Goal: Transaction & Acquisition: Download file/media

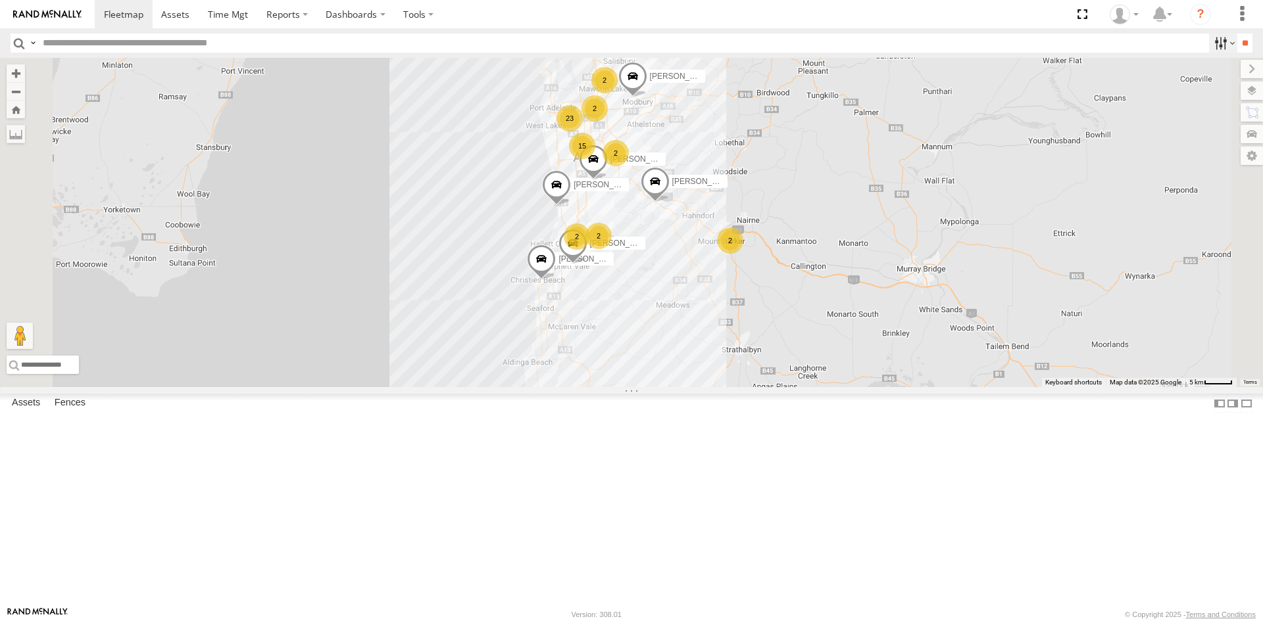
click at [1211, 43] on label at bounding box center [1223, 43] width 28 height 19
click at [0, 0] on link at bounding box center [0, 0] width 0 height 0
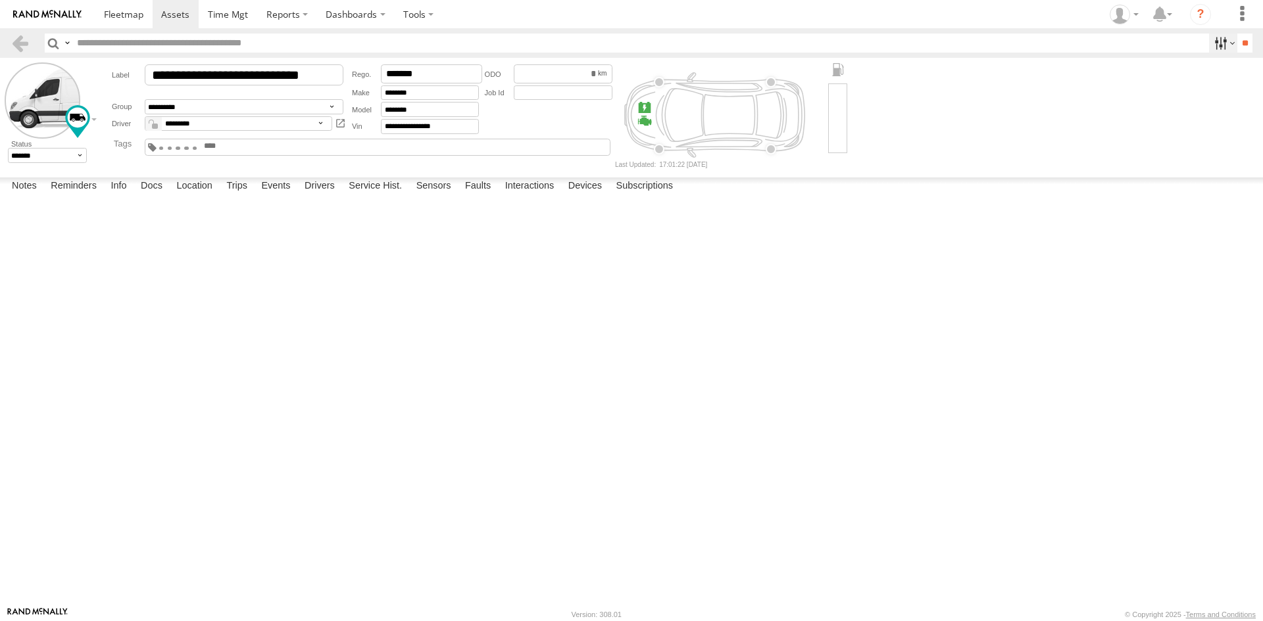
click at [1209, 37] on label at bounding box center [1223, 43] width 28 height 19
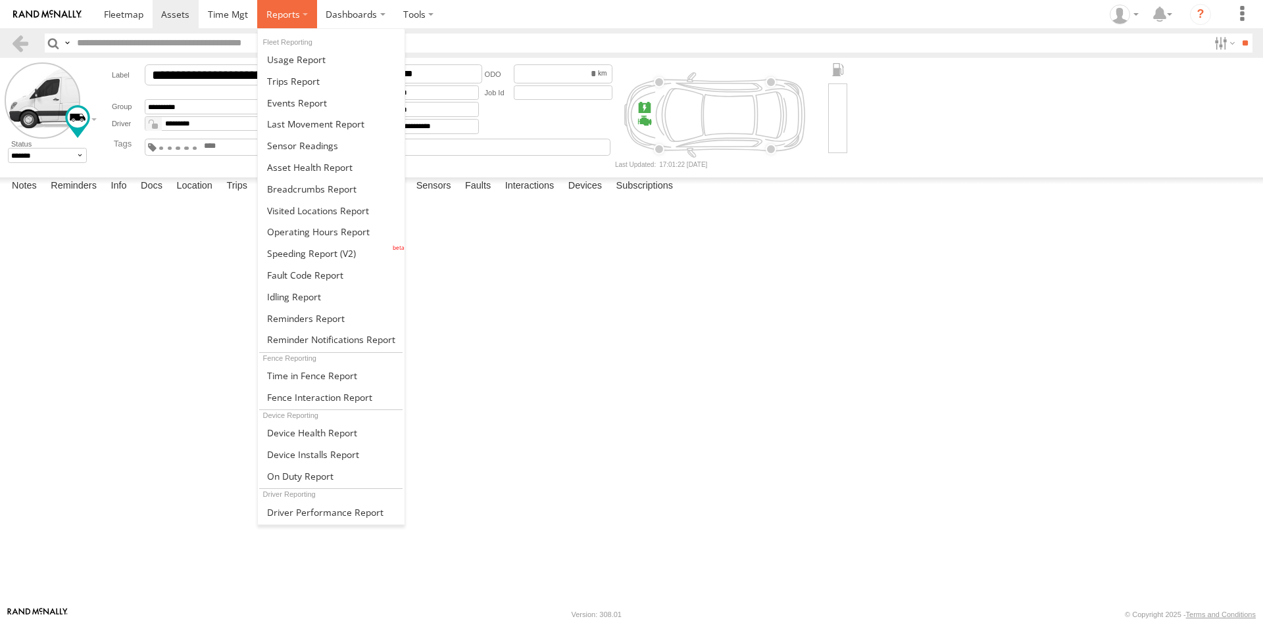
drag, startPoint x: 296, startPoint y: 12, endPoint x: 295, endPoint y: 23, distance: 11.2
click at [295, 11] on span at bounding box center [283, 14] width 34 height 12
click at [334, 146] on span at bounding box center [302, 145] width 71 height 12
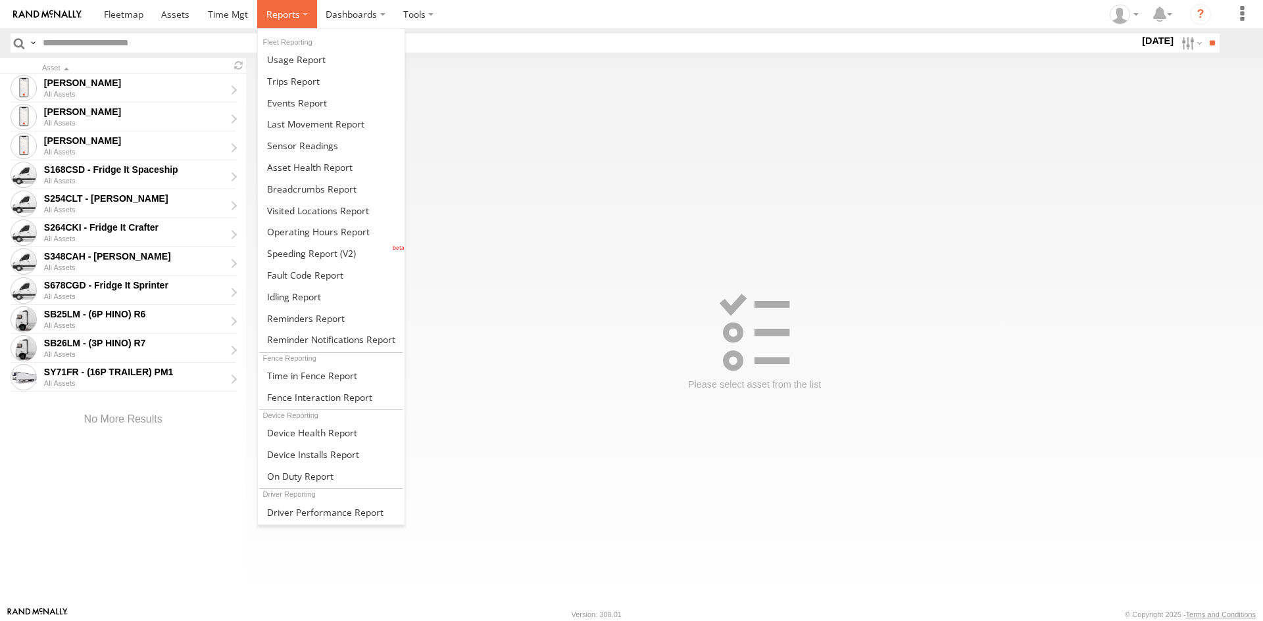
click at [300, 16] on label at bounding box center [287, 14] width 60 height 28
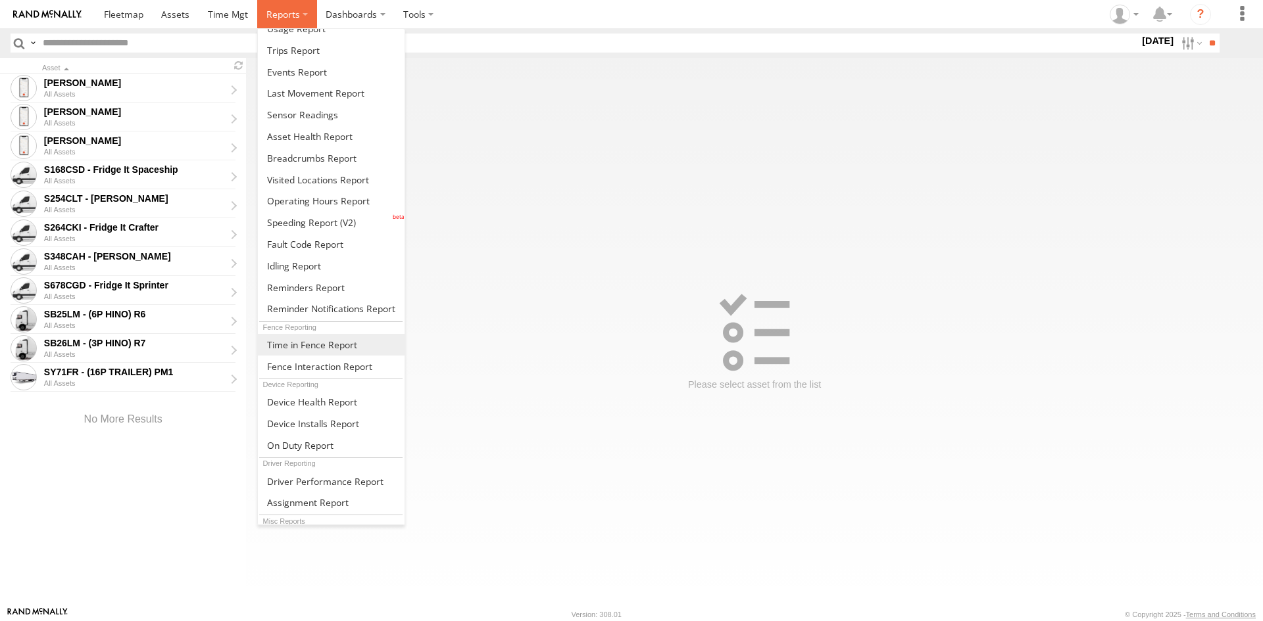
scroll to position [55, 0]
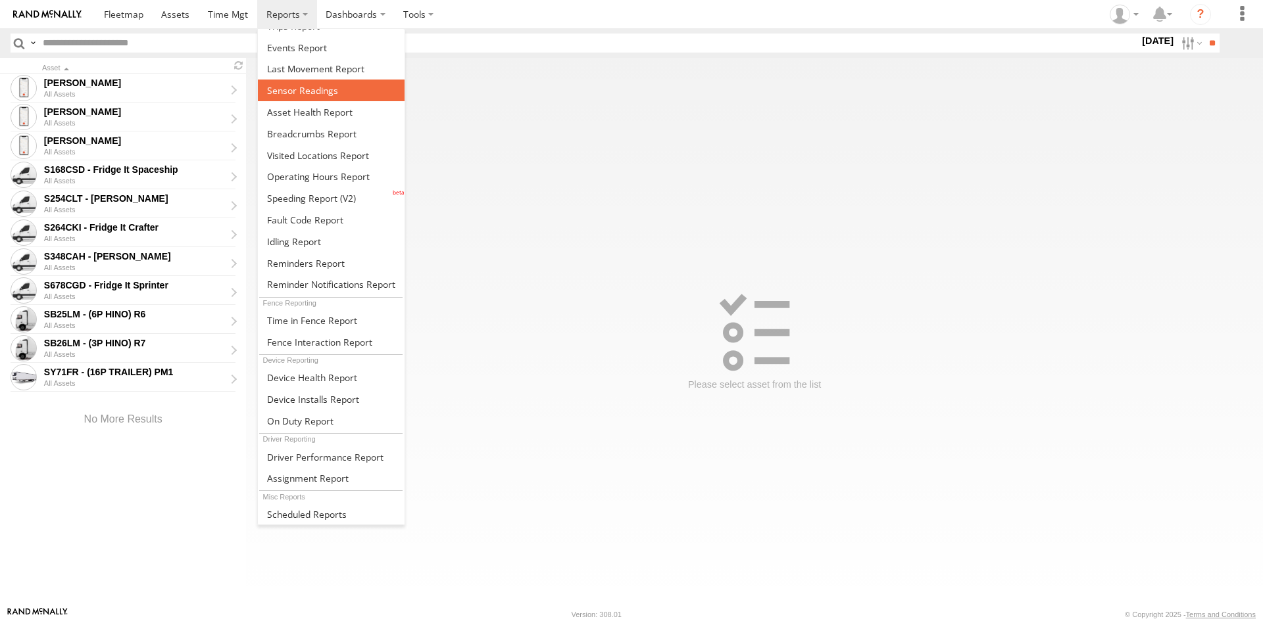
click at [327, 92] on span at bounding box center [302, 90] width 71 height 12
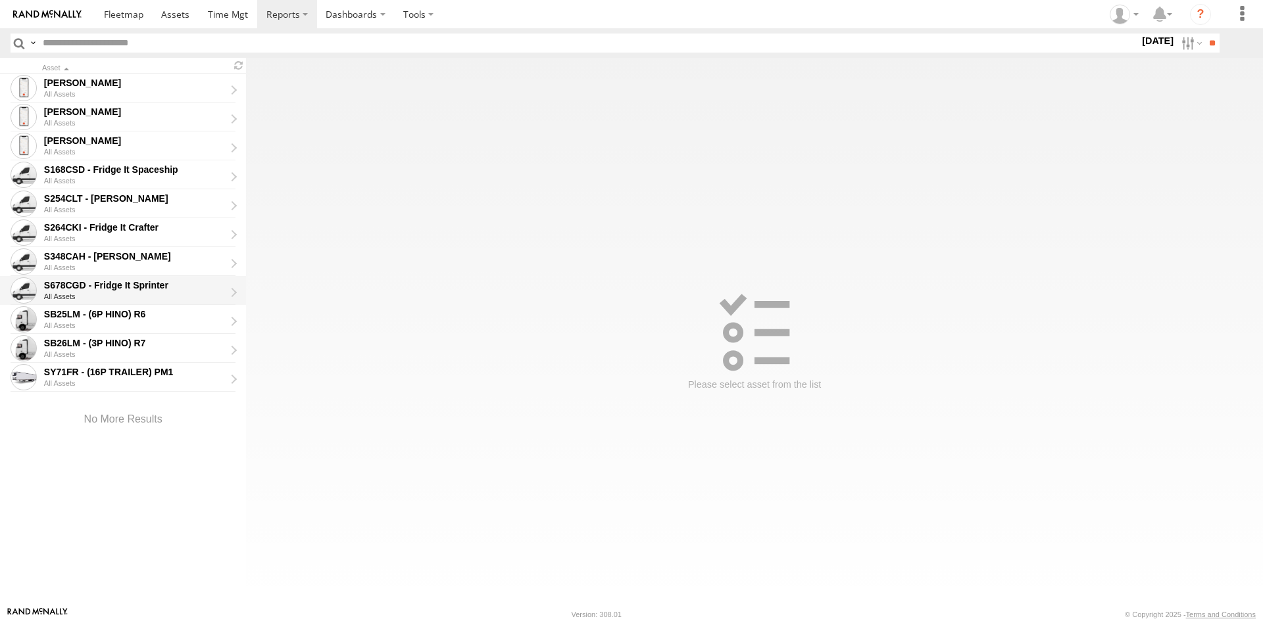
click at [126, 283] on div "S678CGD - Fridge It Sprinter" at bounding box center [134, 285] width 181 height 12
type input "**********"
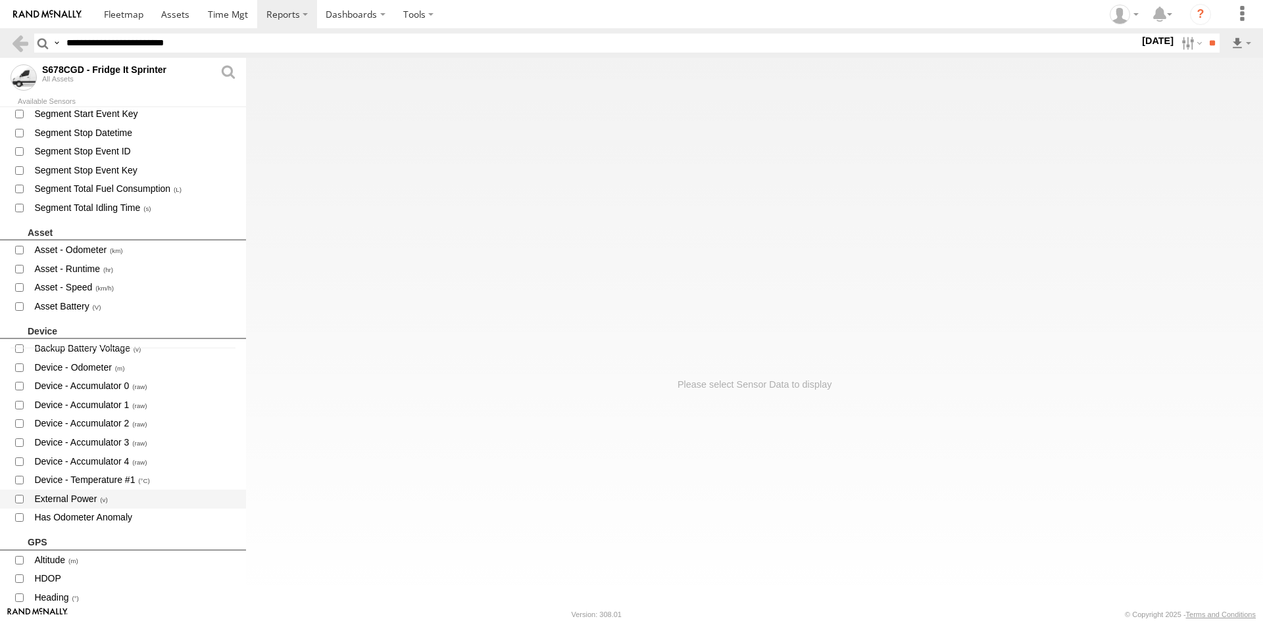
scroll to position [263, 0]
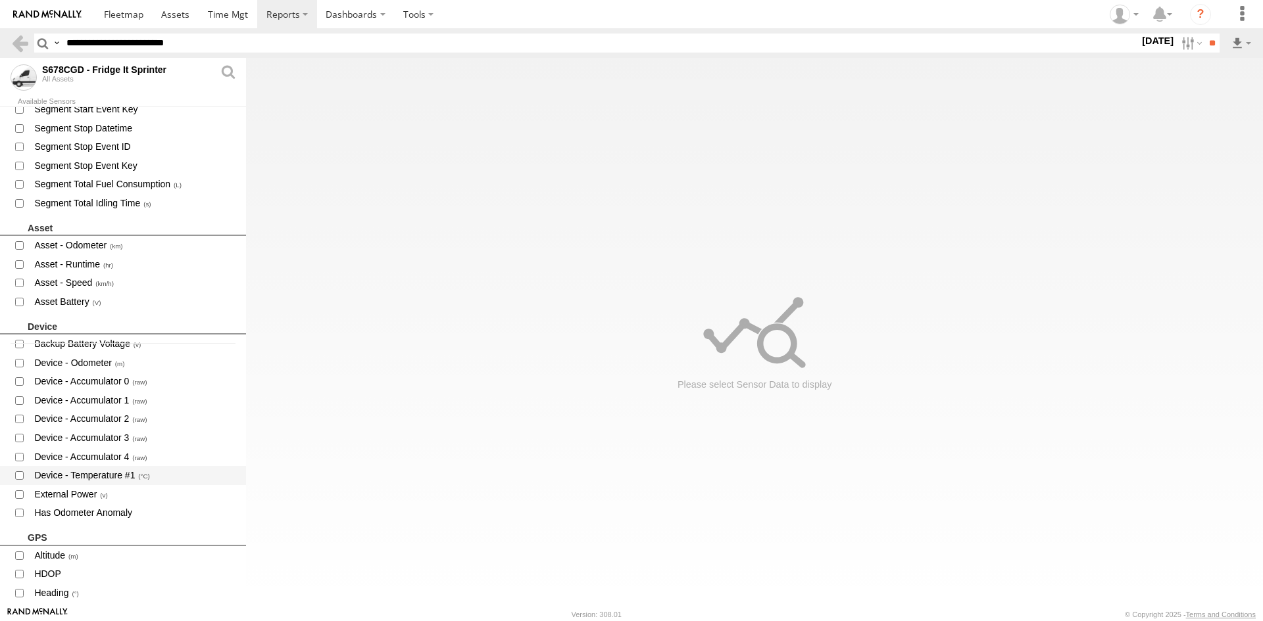
click at [122, 475] on span "Device - Temperature #1" at bounding box center [134, 476] width 203 height 16
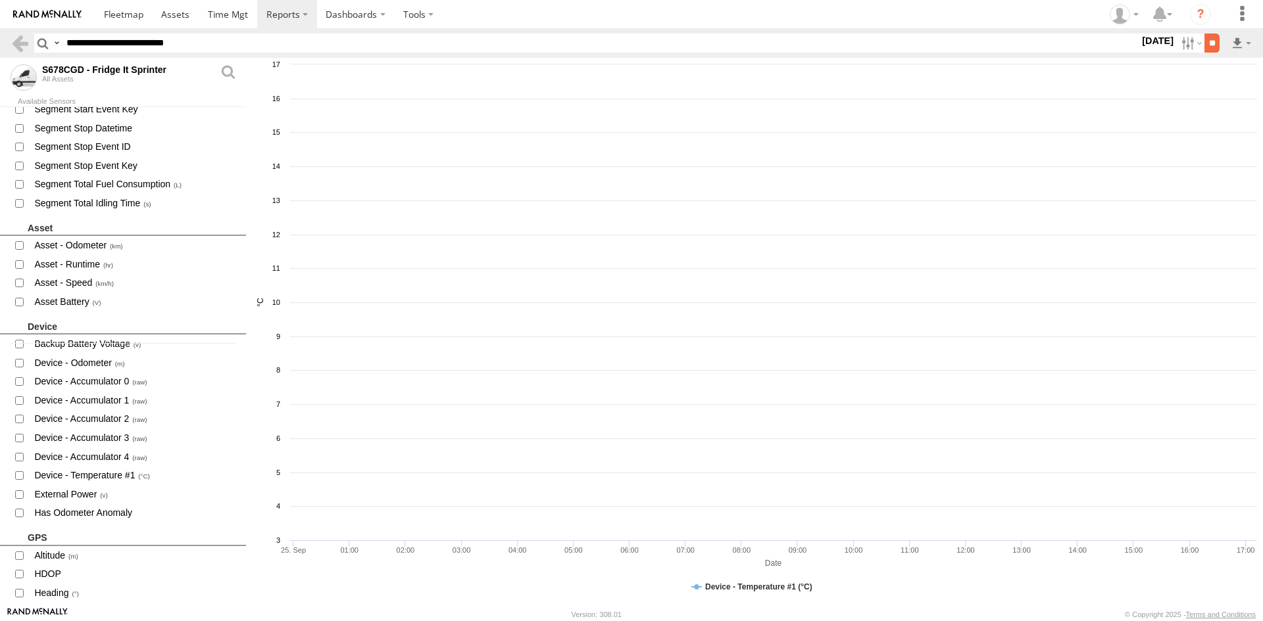
click at [1204, 40] on input "**" at bounding box center [1211, 43] width 15 height 19
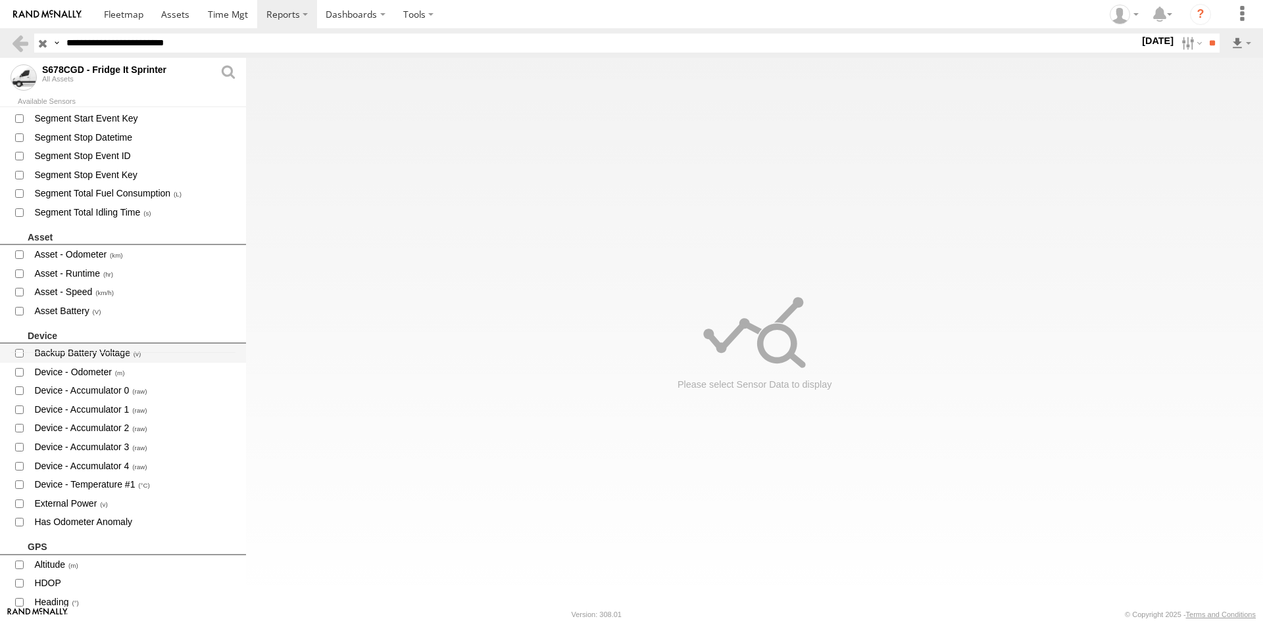
scroll to position [263, 0]
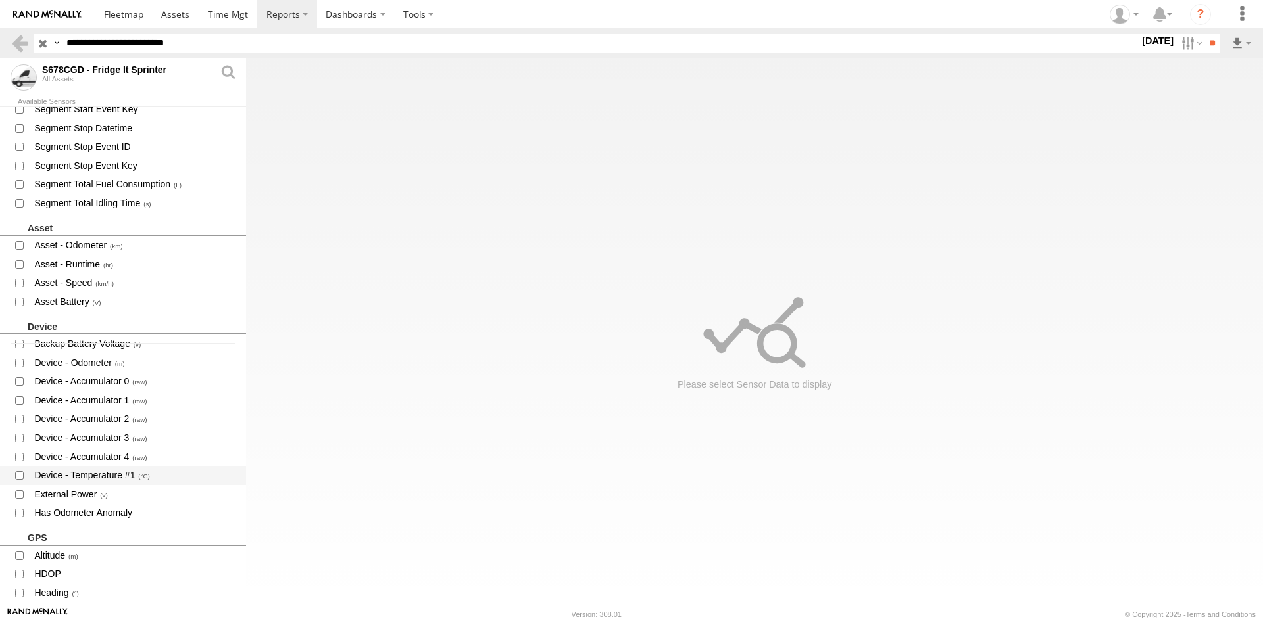
click at [109, 473] on span "Device - Temperature #1" at bounding box center [134, 476] width 203 height 16
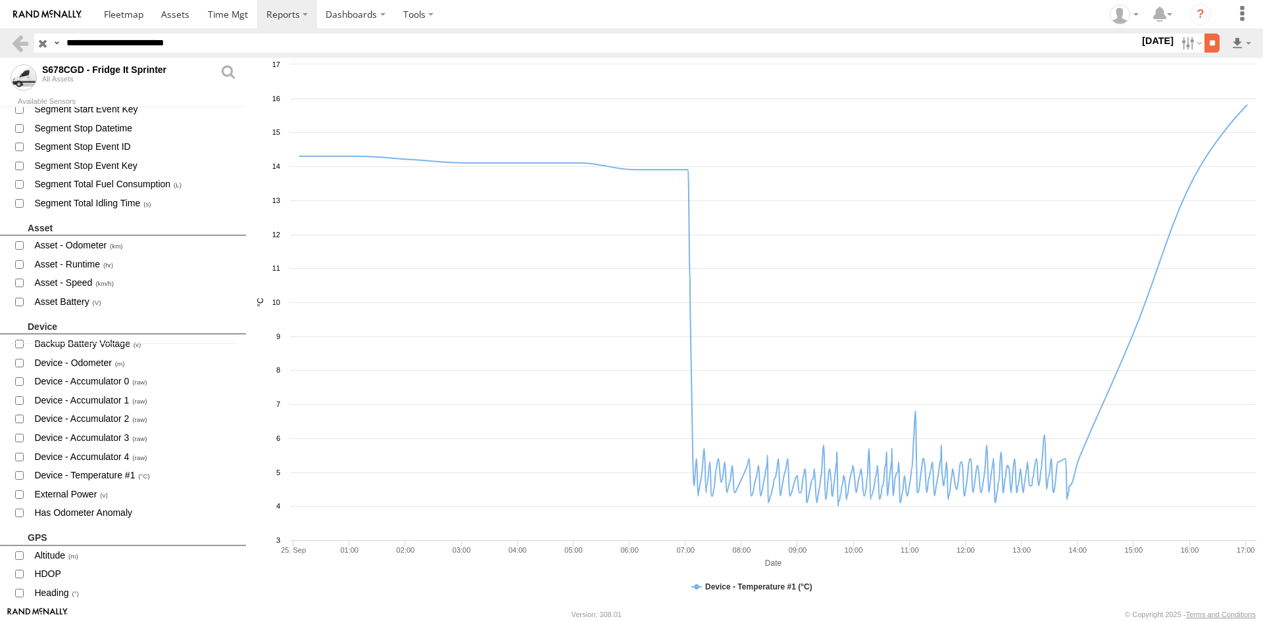
click at [1204, 41] on input "**" at bounding box center [1211, 43] width 15 height 19
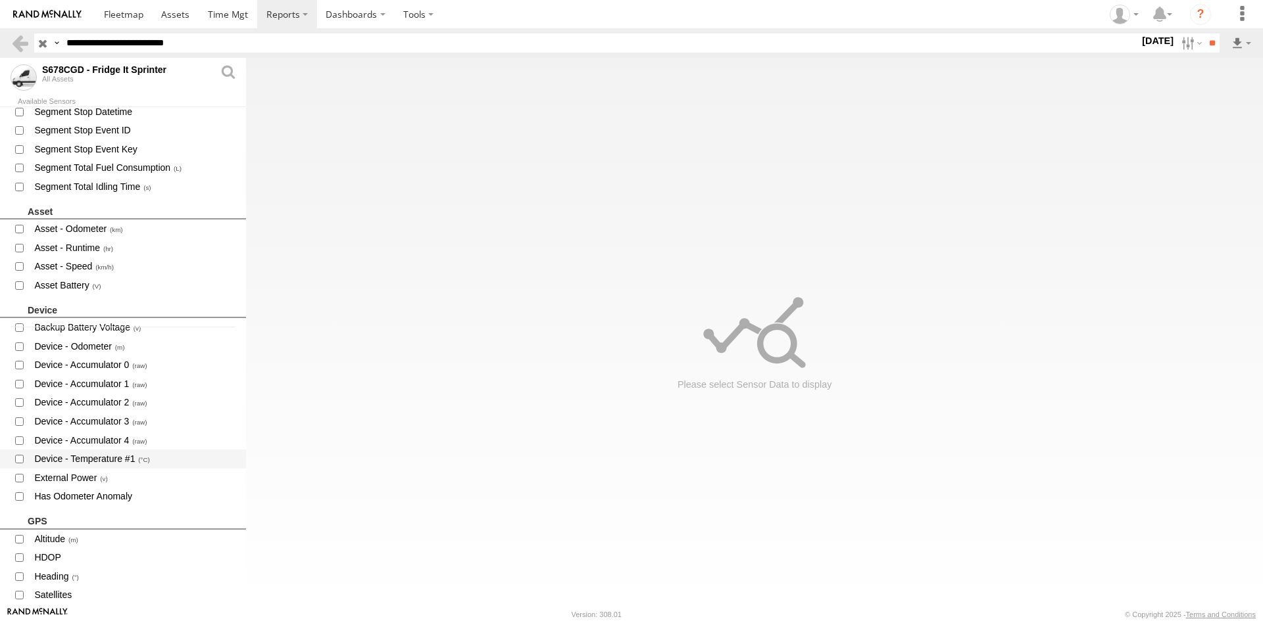
scroll to position [329, 0]
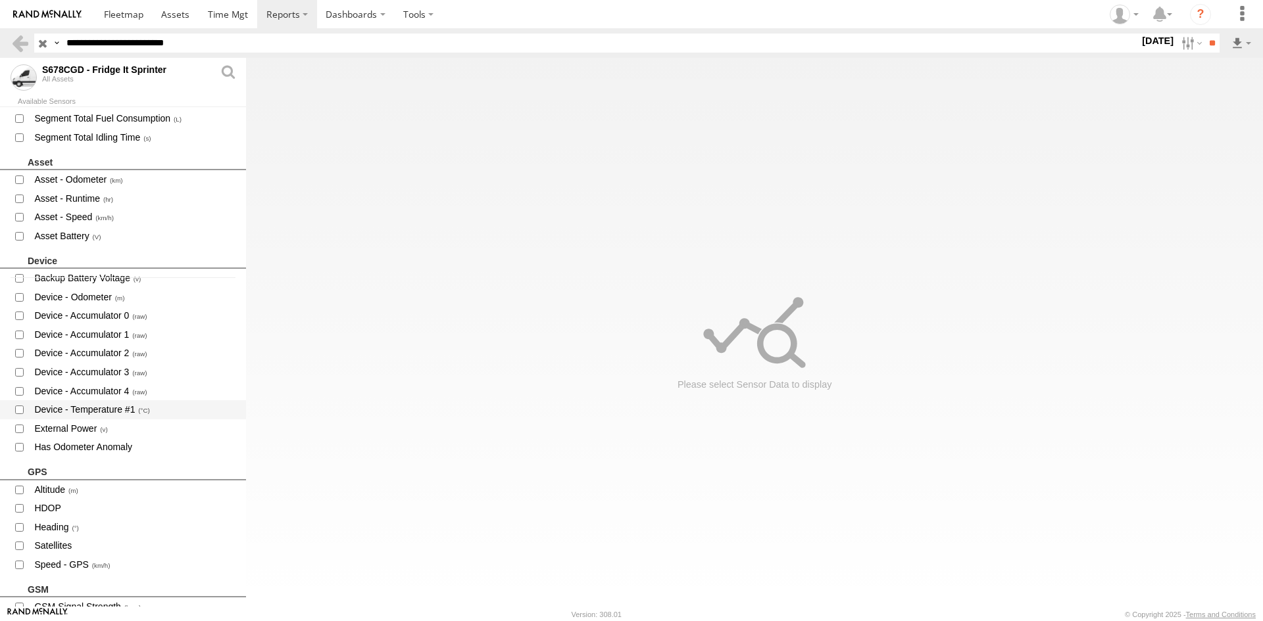
click at [110, 408] on span "Device - Temperature #1" at bounding box center [134, 410] width 203 height 16
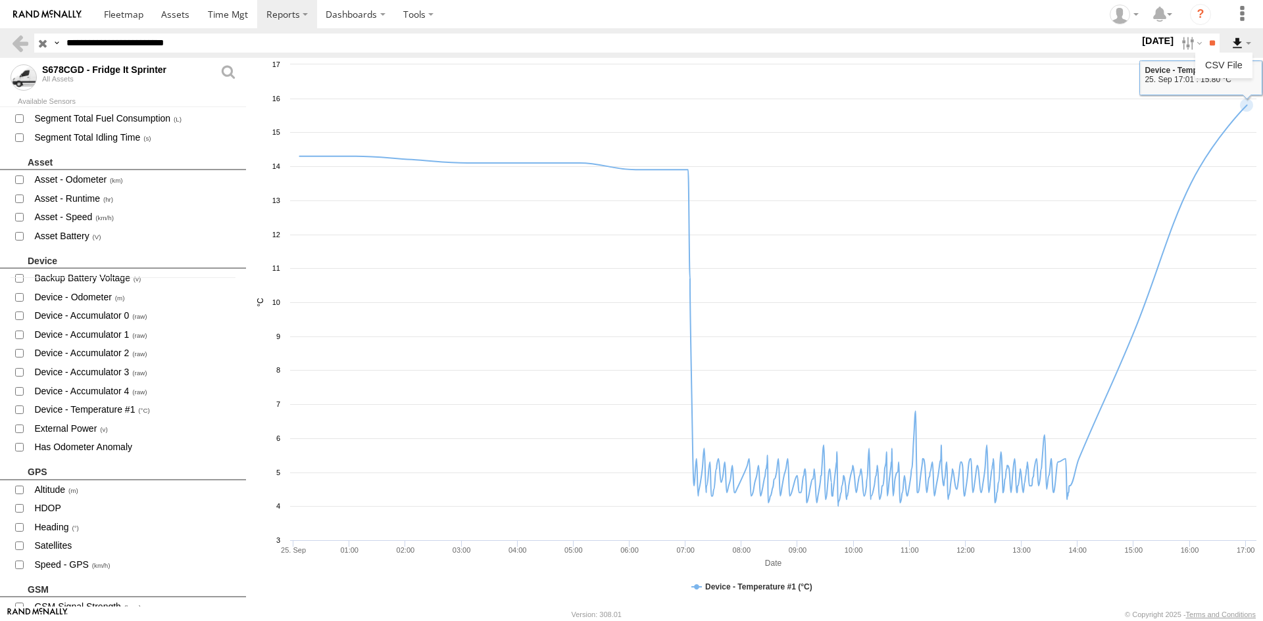
click at [1237, 38] on label at bounding box center [1241, 43] width 22 height 19
click at [1240, 48] on label at bounding box center [1241, 43] width 22 height 19
click at [1234, 59] on link "CSV File" at bounding box center [1223, 65] width 47 height 20
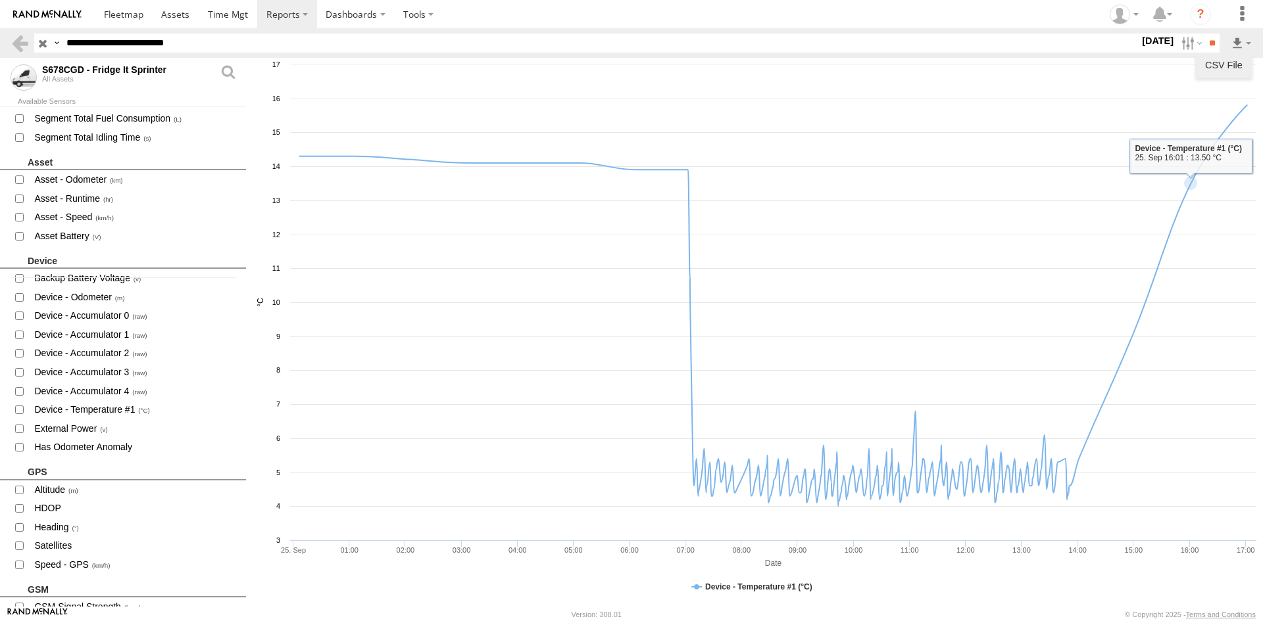
click at [1228, 57] on link "CSV File" at bounding box center [1223, 65] width 47 height 20
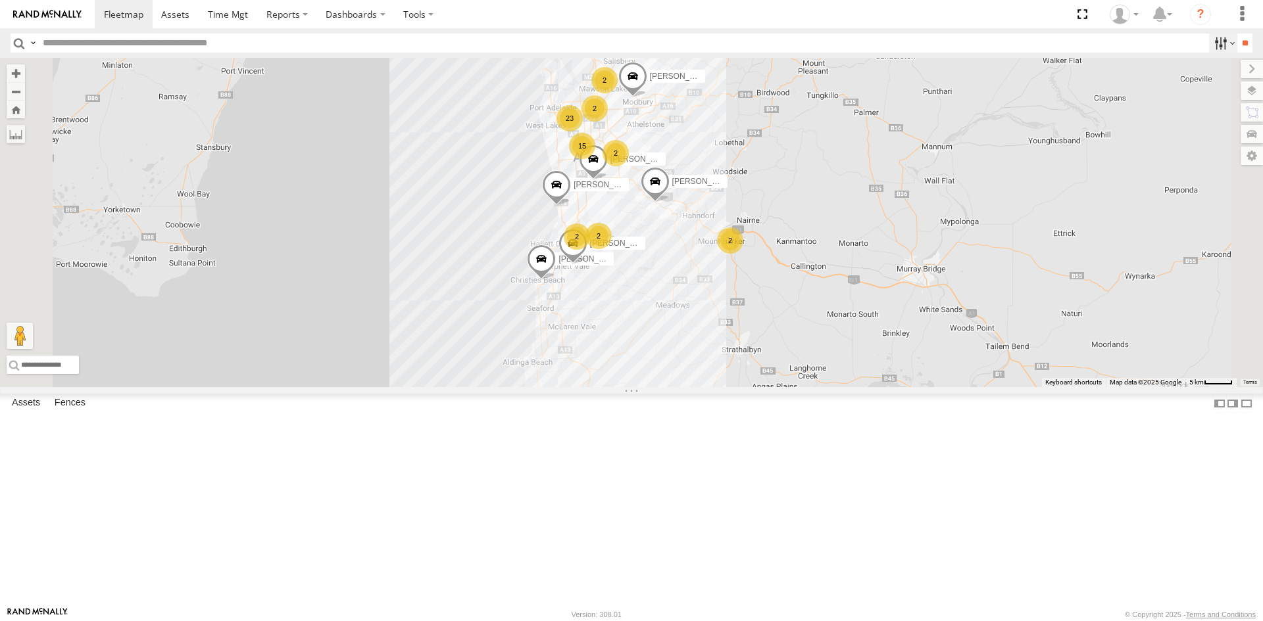
click at [1217, 40] on label at bounding box center [1223, 43] width 28 height 19
click at [1209, 42] on label at bounding box center [1223, 43] width 28 height 19
click at [0, 0] on div "S254CLT - [PERSON_NAME]" at bounding box center [0, 0] width 0 height 0
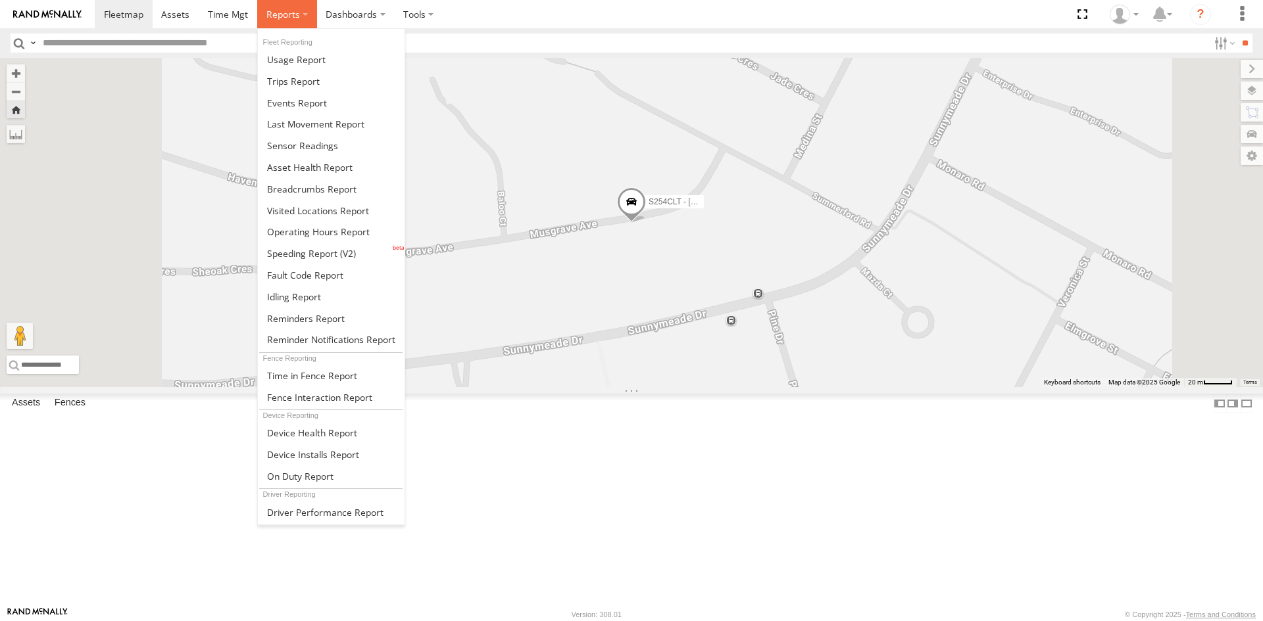
click at [276, 20] on span at bounding box center [283, 14] width 34 height 12
click at [321, 144] on span at bounding box center [302, 145] width 71 height 12
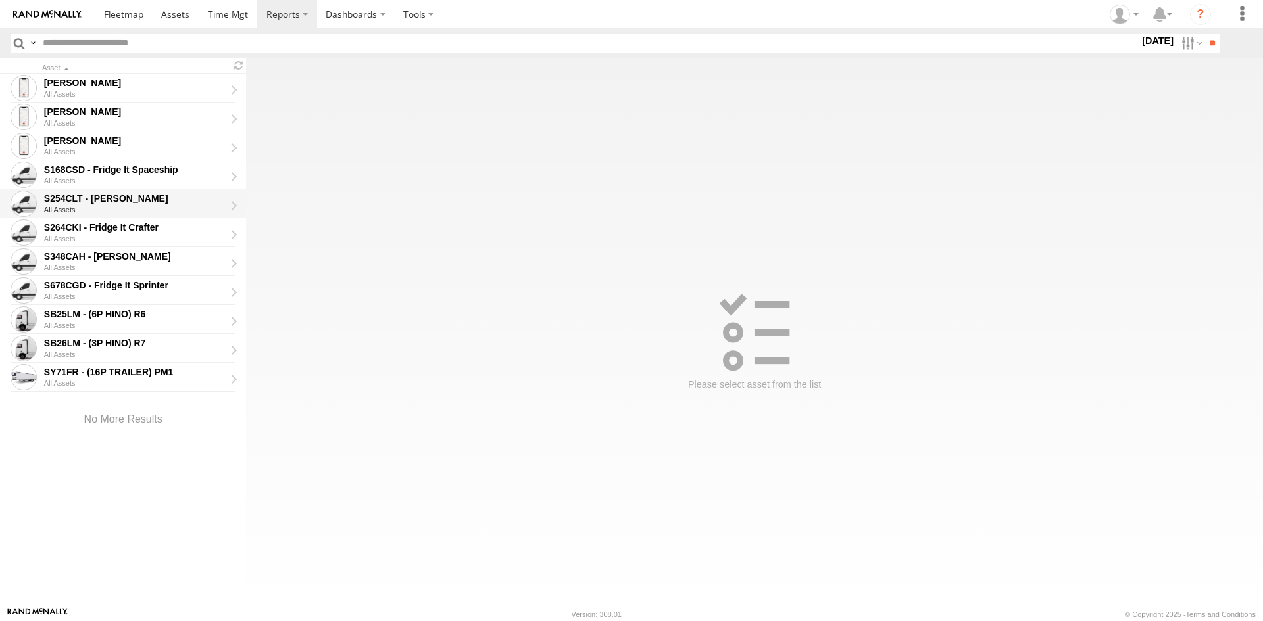
click at [137, 201] on div "S254CLT - [PERSON_NAME]" at bounding box center [134, 199] width 181 height 12
type input "**********"
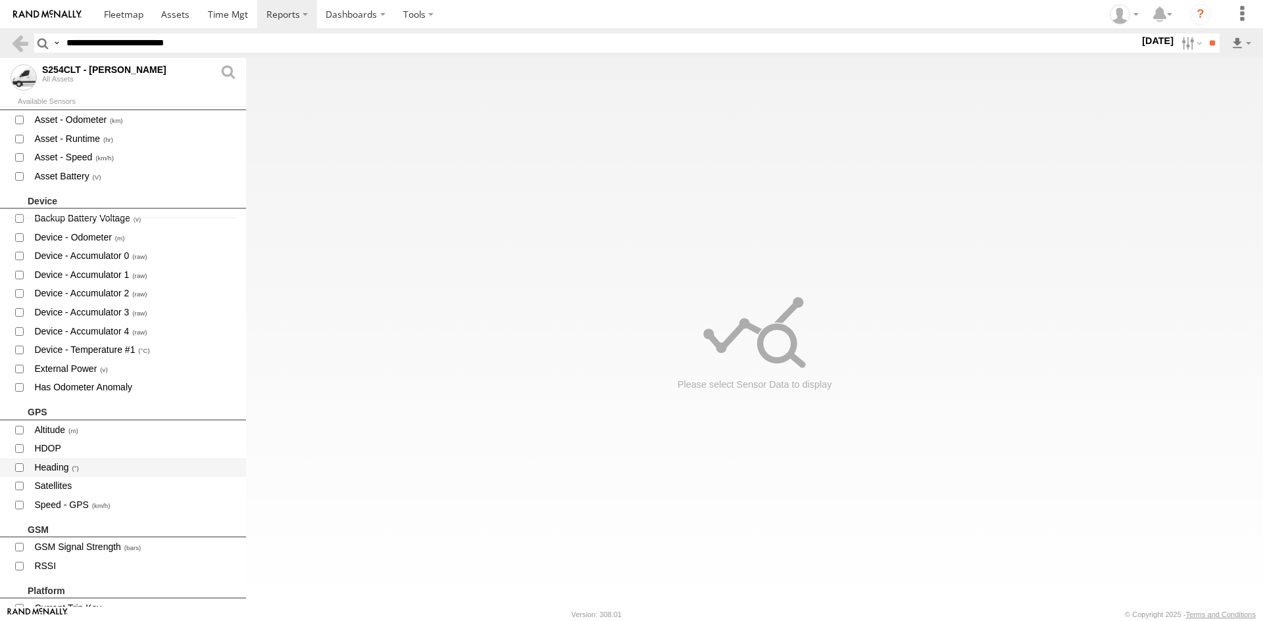
scroll to position [395, 0]
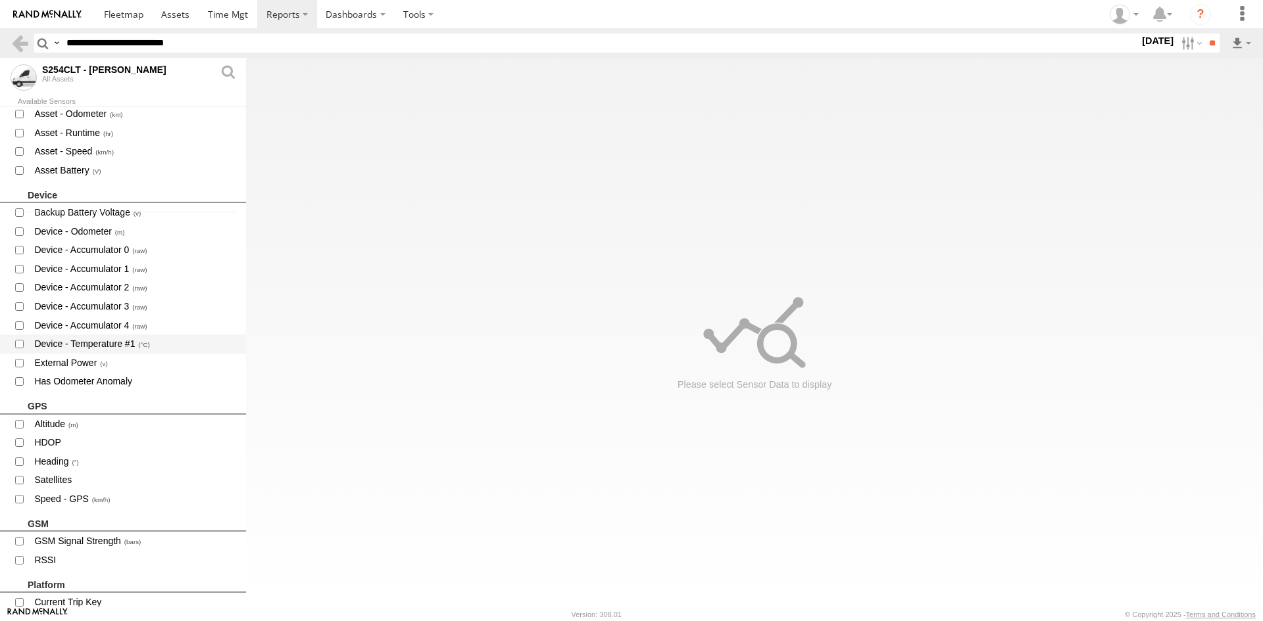
click at [118, 346] on span "Device - Temperature #1" at bounding box center [134, 344] width 203 height 16
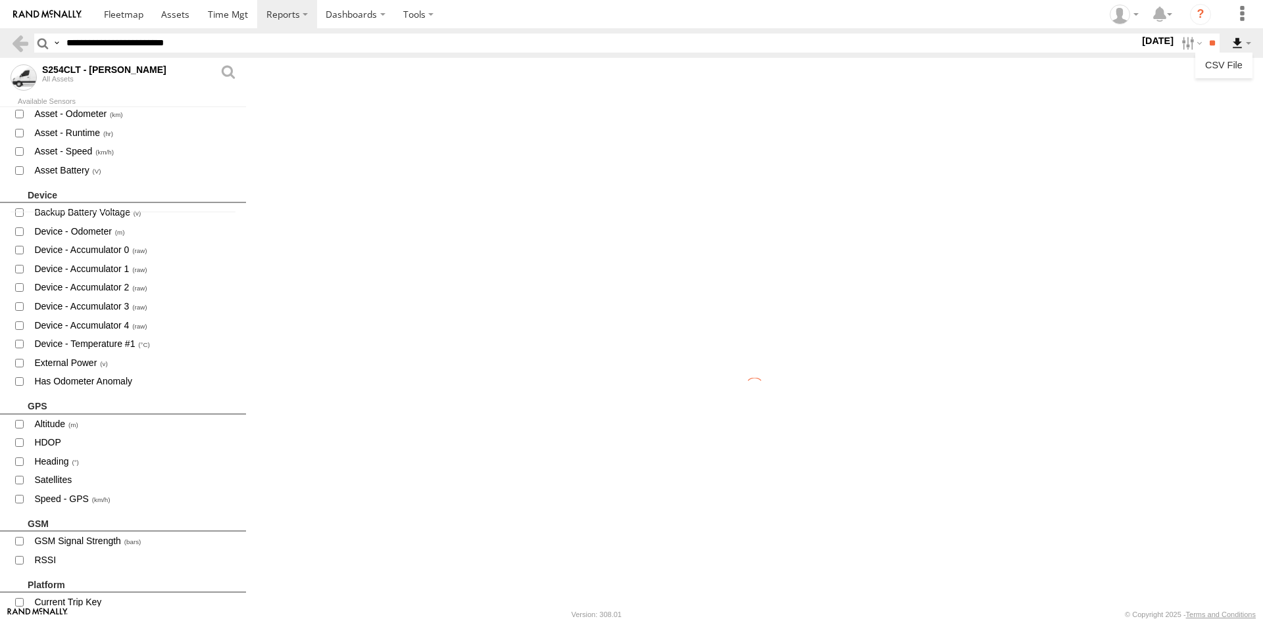
click at [1244, 43] on label at bounding box center [1241, 43] width 22 height 19
click at [1235, 66] on link "CSV File" at bounding box center [1223, 65] width 47 height 20
